Goal: Transaction & Acquisition: Subscribe to service/newsletter

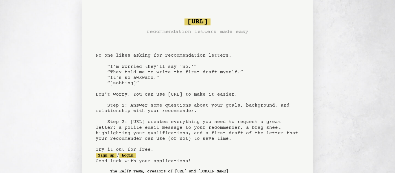
click at [165, 30] on h3 "recommendation letters made easy" at bounding box center [198, 32] width 102 height 8
click at [189, 85] on pre "[URL] recommendation letters made easy No one likes asking for recommendation l…" at bounding box center [198, 101] width 204 height 170
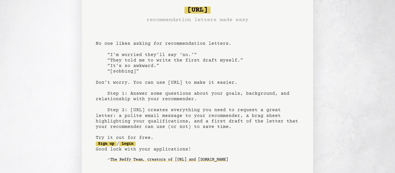
scroll to position [62, 0]
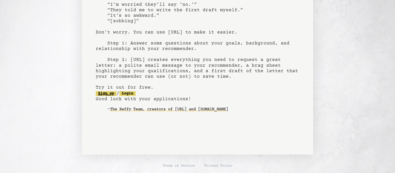
click at [105, 94] on link "Sign up" at bounding box center [106, 93] width 21 height 5
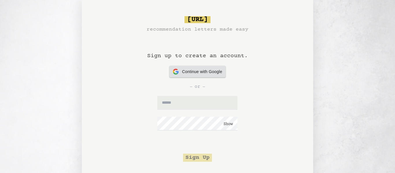
click at [195, 71] on span "Continue with Google" at bounding box center [202, 72] width 40 height 6
click at [180, 104] on input "text" at bounding box center [197, 103] width 80 height 14
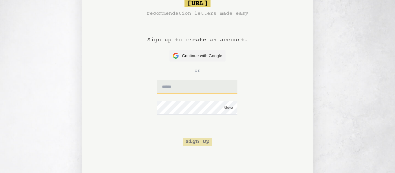
scroll to position [16, 0]
click at [173, 87] on input "text" at bounding box center [197, 87] width 80 height 14
type input "**********"
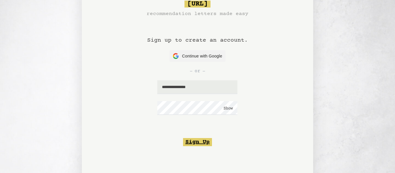
click at [196, 146] on button "Sign Up" at bounding box center [197, 142] width 29 height 8
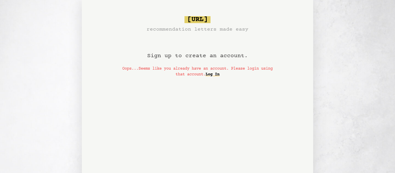
scroll to position [16, 0]
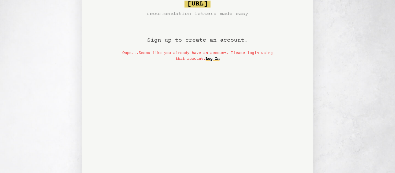
scroll to position [62, 0]
